Goal: Information Seeking & Learning: Learn about a topic

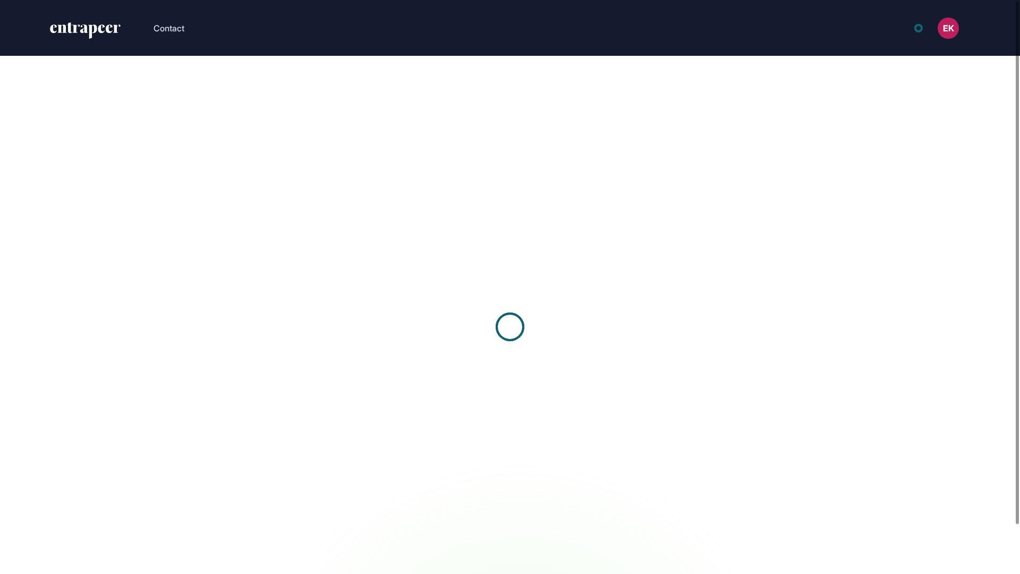
scroll to position [1, 1]
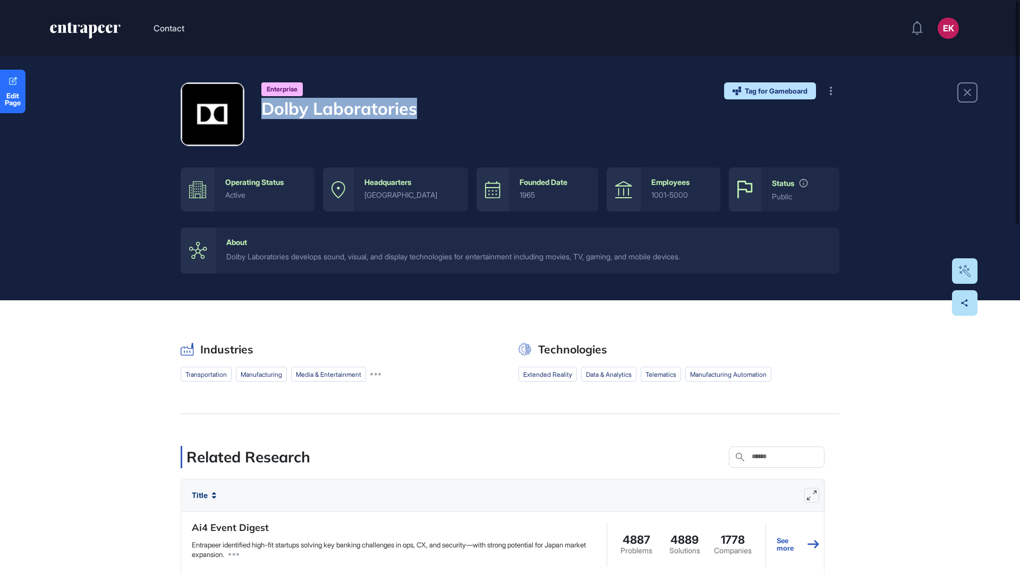
drag, startPoint x: 262, startPoint y: 111, endPoint x: 428, endPoint y: 105, distance: 166.4
click at [428, 105] on div "Enterprise Dolby Laboratories Tag for Gameboard Build Partner Invest Acquire" at bounding box center [510, 114] width 659 height 64
copy h4 "Dolby Laboratories"
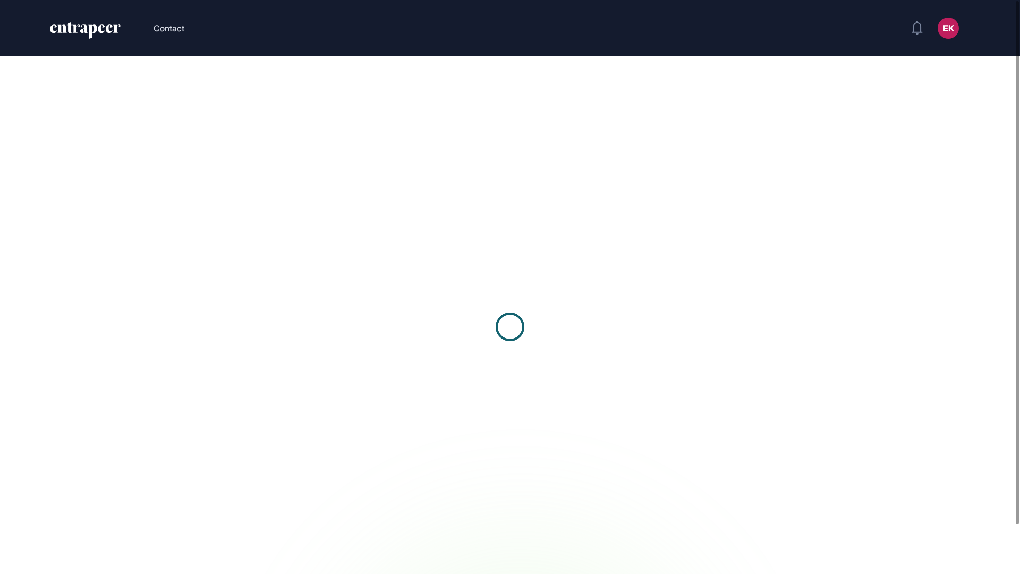
scroll to position [1, 1]
